Goal: Task Accomplishment & Management: Manage account settings

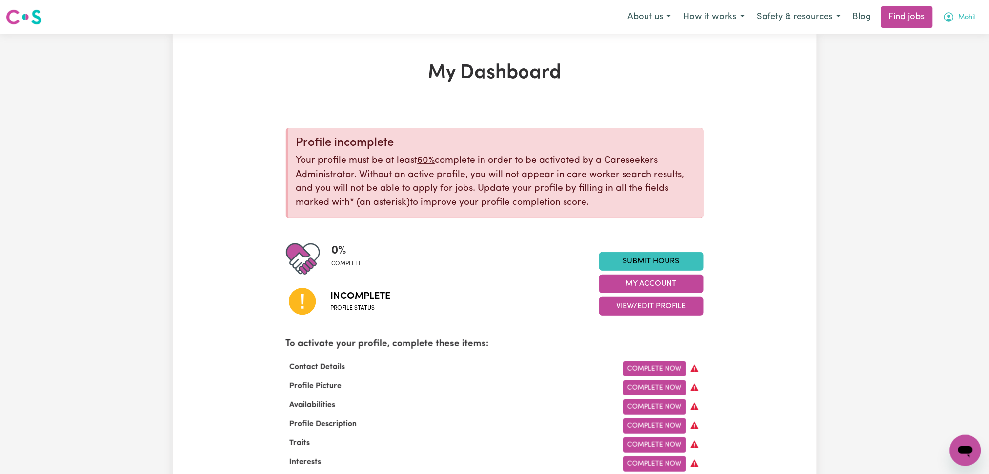
drag, startPoint x: 984, startPoint y: 11, endPoint x: 970, endPoint y: 22, distance: 17.7
click at [981, 14] on div "Menu About us How it works Safety & resources Blog Find jobs Mohit" at bounding box center [494, 17] width 989 height 22
click at [967, 23] on button "Mohit" at bounding box center [960, 17] width 46 height 20
click at [943, 72] on link "Logout" at bounding box center [944, 74] width 77 height 19
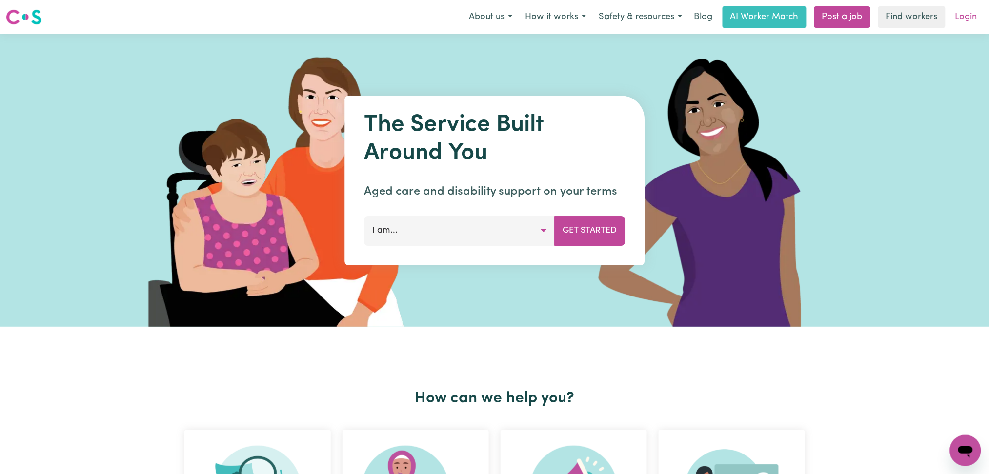
click at [980, 15] on link "Login" at bounding box center [967, 16] width 34 height 21
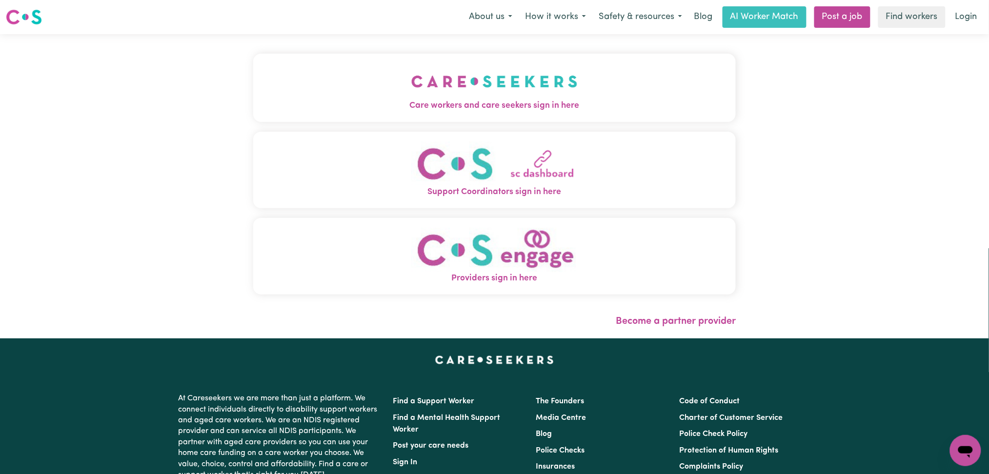
click at [309, 118] on button "Care workers and care seekers sign in here" at bounding box center [494, 88] width 483 height 68
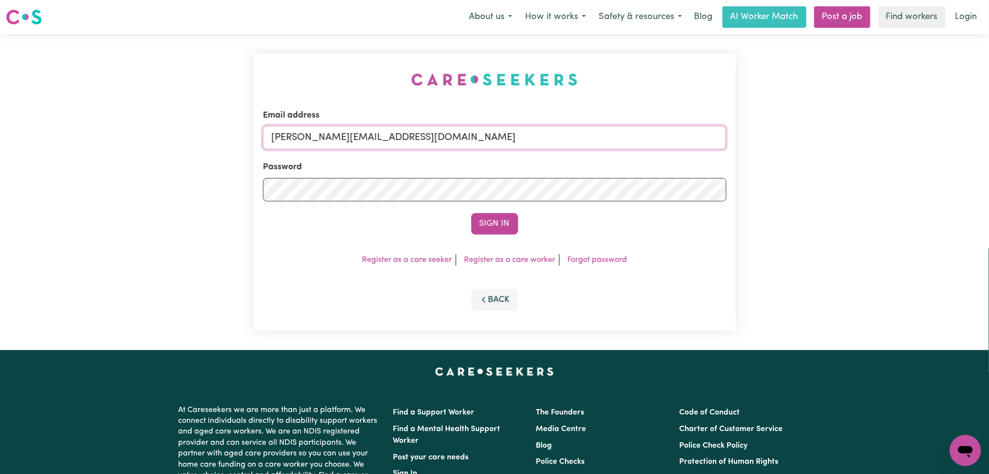
drag, startPoint x: 404, startPoint y: 136, endPoint x: 399, endPoint y: 141, distance: 6.6
click at [404, 136] on input "[PERSON_NAME][EMAIL_ADDRESS][DOMAIN_NAME]" at bounding box center [495, 137] width 464 height 23
drag, startPoint x: 321, startPoint y: 136, endPoint x: 549, endPoint y: 140, distance: 228.9
click at [555, 136] on input "Superuser~[EMAIL_ADDRESS][DOMAIN_NAME]" at bounding box center [495, 137] width 464 height 23
type input "Superuser~[EMAIL_ADDRESS][DOMAIN_NAME]"
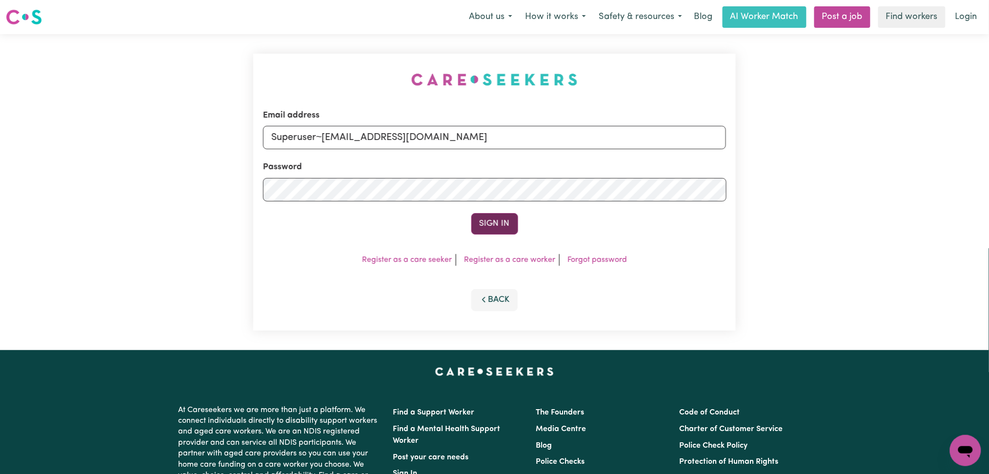
click at [482, 219] on button "Sign In" at bounding box center [494, 223] width 47 height 21
